Goal: Feedback & Contribution: Submit feedback/report problem

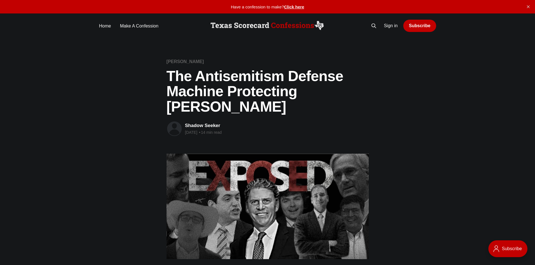
click at [253, 23] on img at bounding box center [267, 25] width 116 height 11
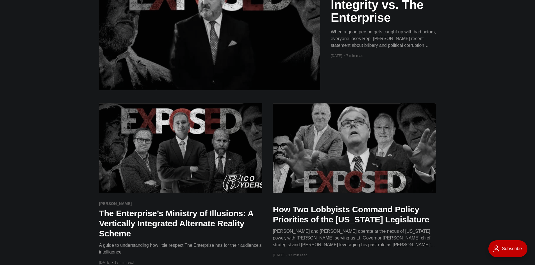
scroll to position [169, 0]
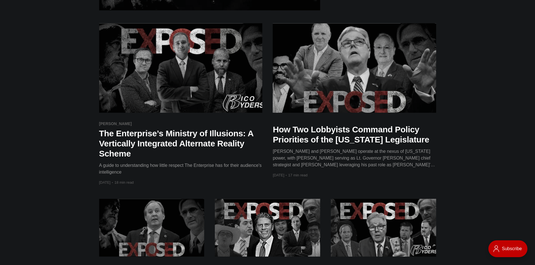
scroll to position [0, 0]
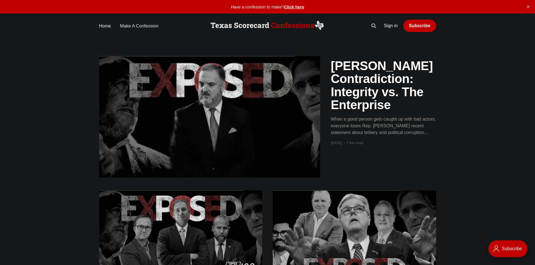
click at [132, 25] on link "Make A Confession" at bounding box center [139, 26] width 38 height 8
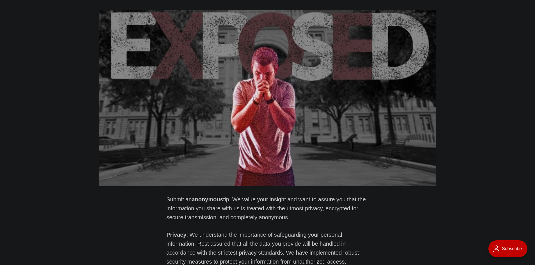
scroll to position [197, 0]
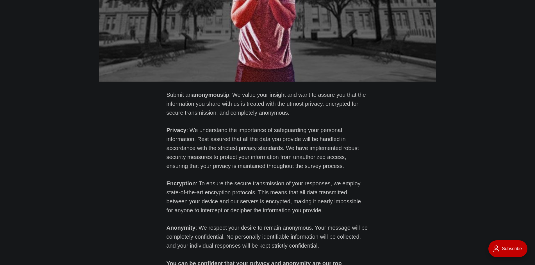
click at [292, 115] on p "Submit an anonymous tip. We value your insight and want to assure you that the …" at bounding box center [268, 103] width 202 height 27
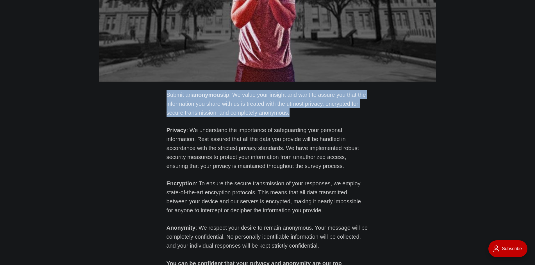
drag, startPoint x: 292, startPoint y: 115, endPoint x: 260, endPoint y: 117, distance: 31.3
click at [287, 115] on p "Submit an anonymous tip. We value your insight and want to assure you that the …" at bounding box center [268, 103] width 202 height 27
click at [247, 117] on p "Submit an anonymous tip. We value your insight and want to assure you that the …" at bounding box center [268, 103] width 202 height 27
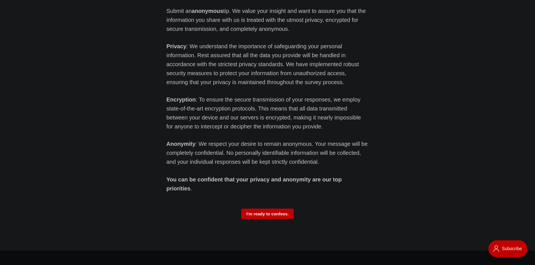
scroll to position [281, 0]
click at [264, 169] on section "Submit an anonymous tip. We value your insight and want to assure you that the …" at bounding box center [267, 128] width 535 height 245
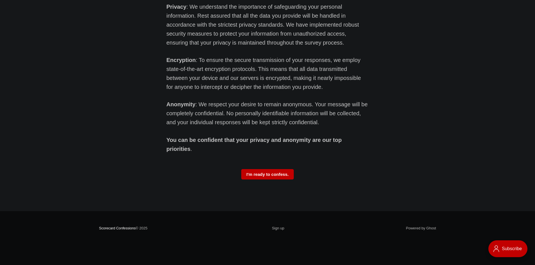
scroll to position [355, 0]
